Goal: Find specific page/section: Find specific page/section

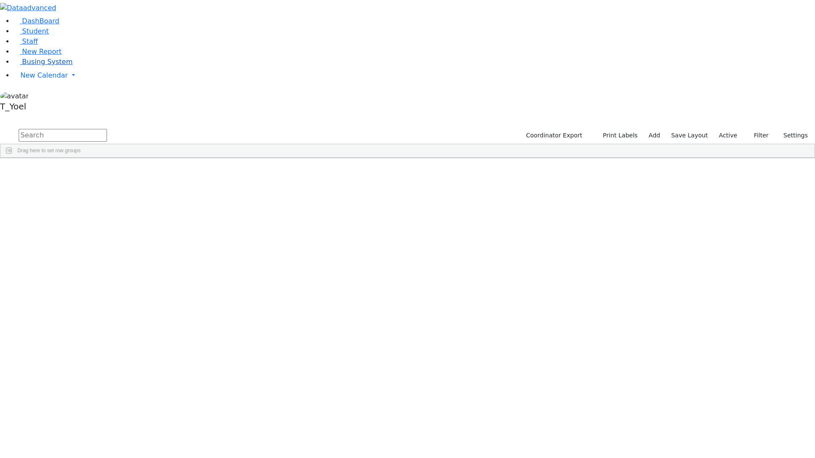
click at [63, 66] on link "Busing System" at bounding box center [43, 62] width 59 height 8
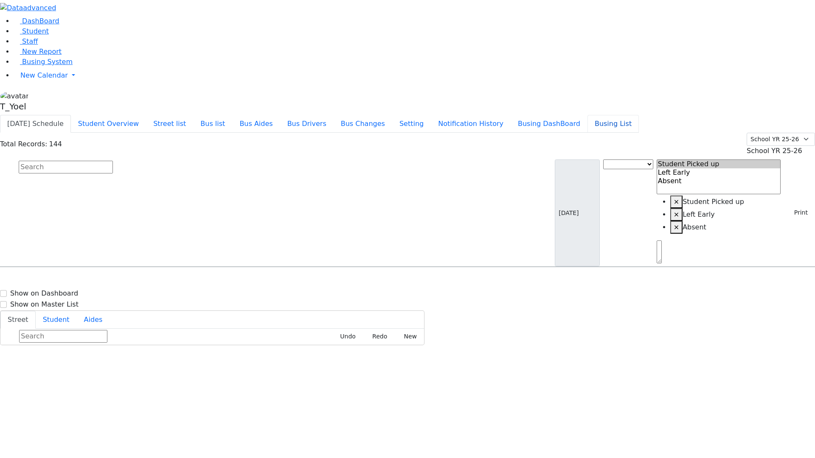
click at [638, 115] on button "Busing List" at bounding box center [612, 124] width 51 height 18
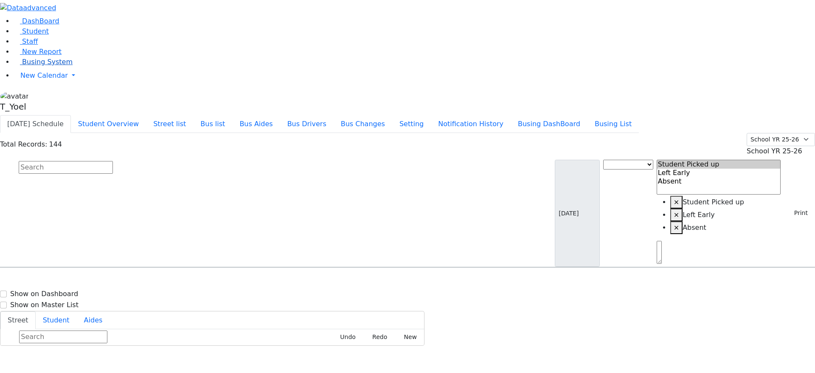
click at [73, 66] on link "Busing System" at bounding box center [43, 62] width 59 height 8
click at [558, 115] on button "Busing DashBoard" at bounding box center [549, 124] width 77 height 18
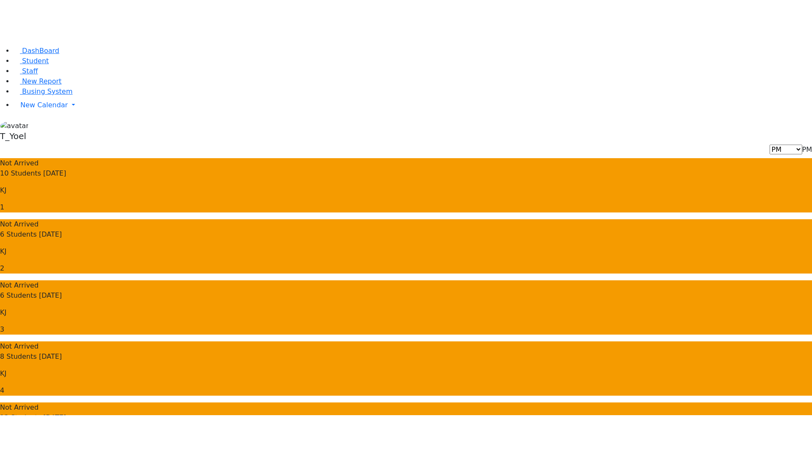
scroll to position [13, 0]
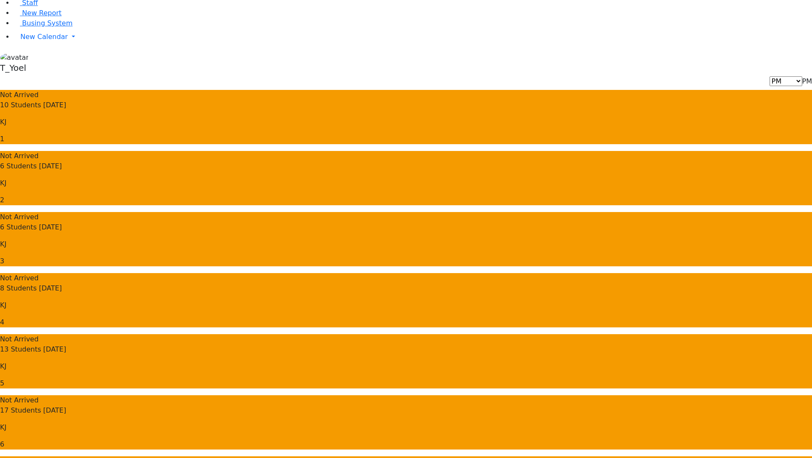
scroll to position [40, 0]
